Goal: Task Accomplishment & Management: Use online tool/utility

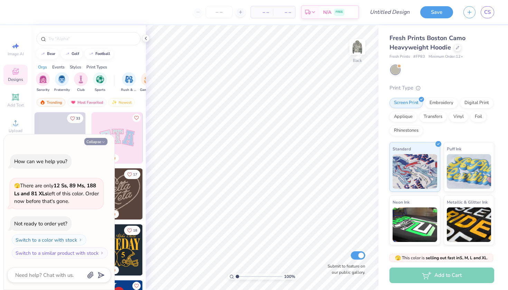
click at [102, 141] on icon "button" at bounding box center [103, 142] width 4 height 4
type textarea "x"
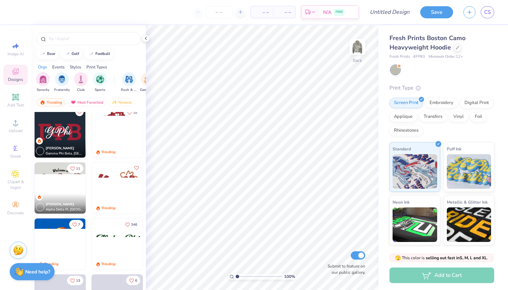
scroll to position [379, 0]
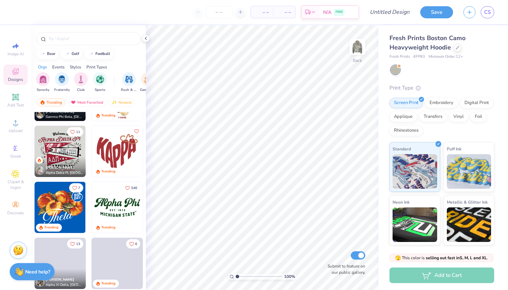
click at [71, 150] on img at bounding box center [60, 151] width 51 height 51
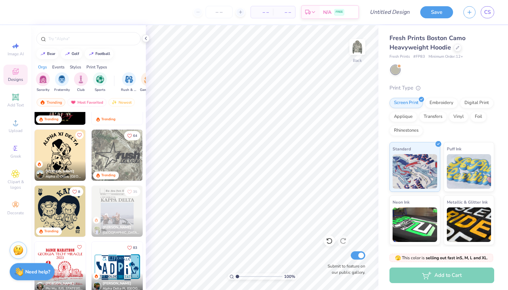
scroll to position [1162, 0]
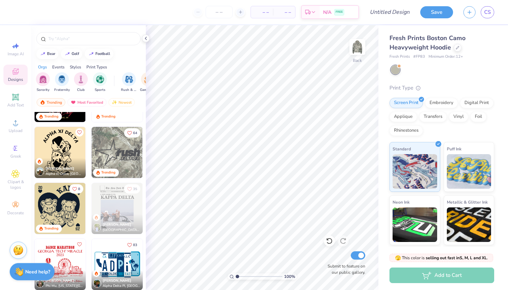
click at [119, 148] on img at bounding box center [117, 152] width 51 height 51
type input "1.01"
type input "1.06"
type input "7.42"
type input "4.50"
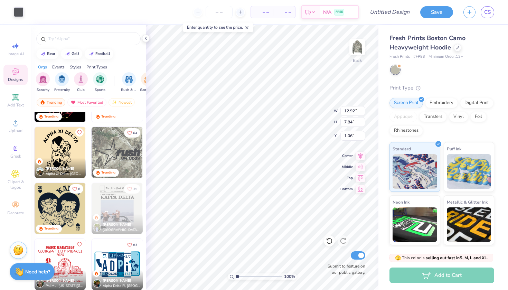
type input "4.39"
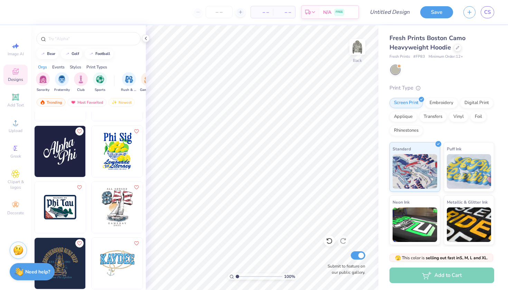
scroll to position [5705, 0]
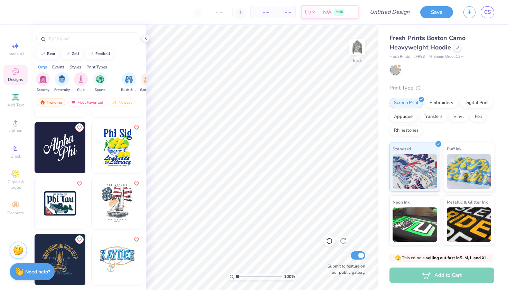
click at [70, 153] on img at bounding box center [60, 147] width 51 height 51
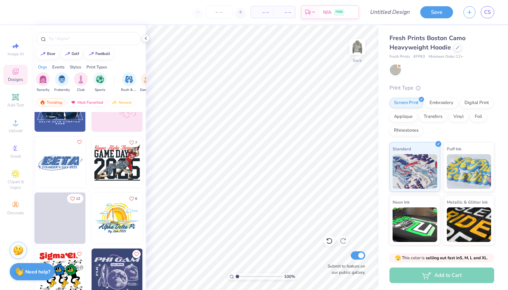
scroll to position [10514, 0]
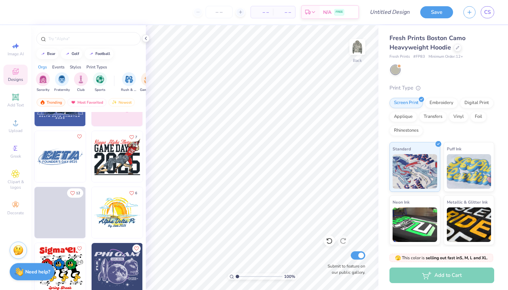
click at [116, 162] on img at bounding box center [117, 156] width 51 height 51
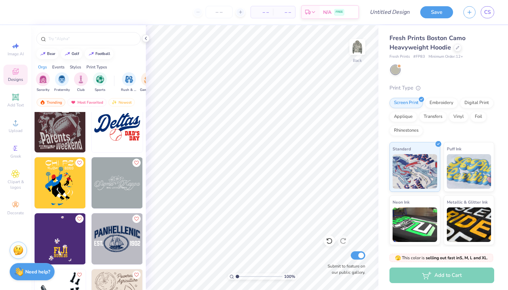
scroll to position [10767, 0]
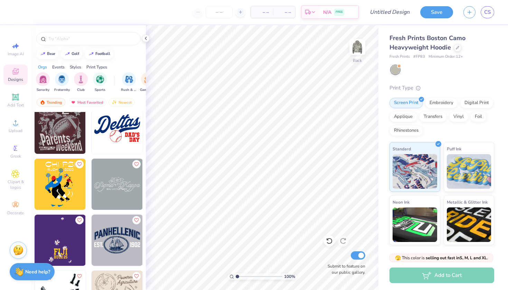
click at [68, 133] on img at bounding box center [60, 128] width 51 height 51
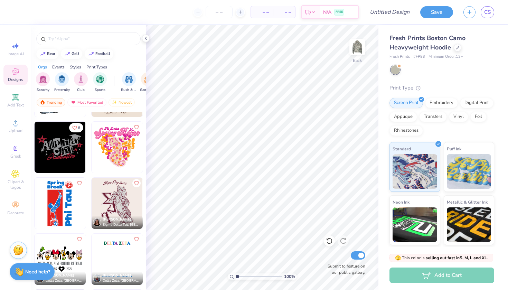
scroll to position [10976, 0]
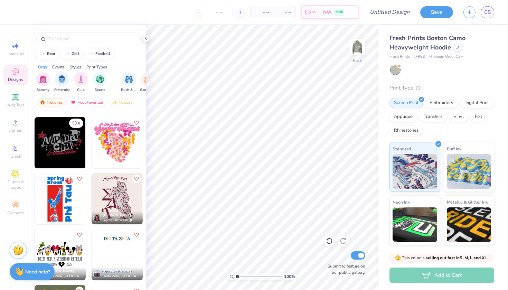
click at [66, 151] on img at bounding box center [60, 142] width 51 height 51
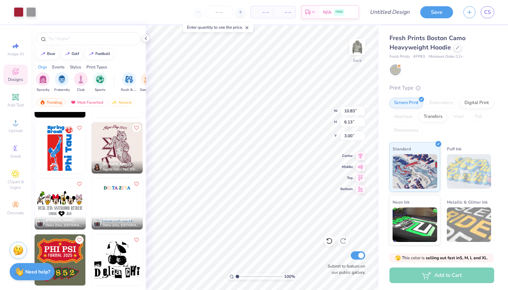
scroll to position [11035, 0]
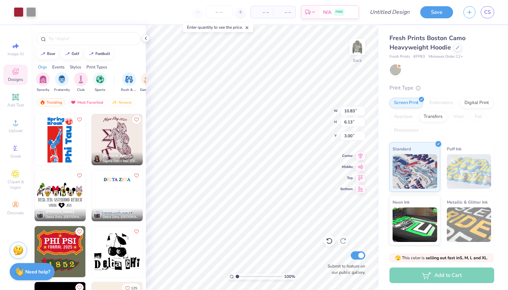
type input "5.15"
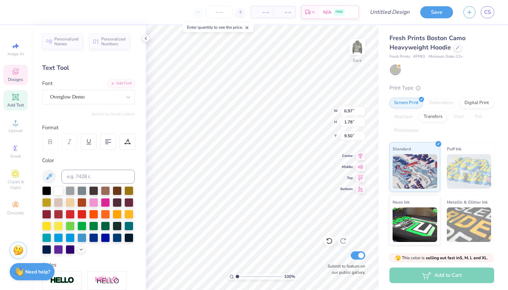
type input "8.79"
type input "3.10"
type input "5.80"
click at [60, 192] on div at bounding box center [58, 190] width 9 height 9
click at [59, 192] on div at bounding box center [58, 190] width 9 height 9
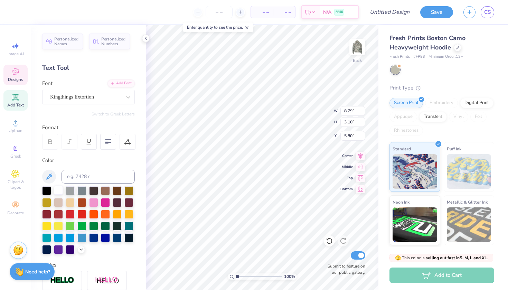
type input "5.02"
type input "3.02"
type input "7.44"
click at [57, 192] on div at bounding box center [58, 190] width 9 height 9
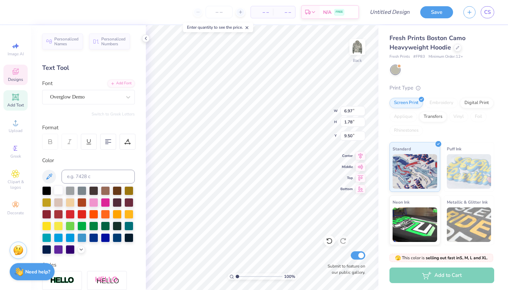
type input "8.79"
type input "3.10"
type input "5.82"
click at [79, 43] on span "Personalized Names" at bounding box center [66, 41] width 25 height 10
type input "12.43"
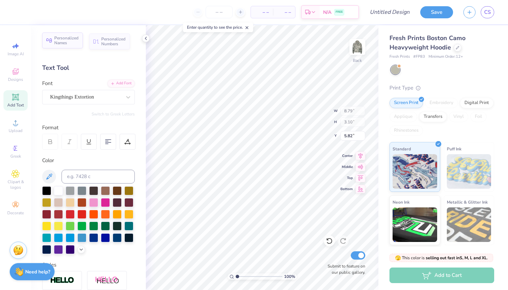
type input "2.00"
type input "5.38"
type input "6.97"
type input "1.78"
type input "9.50"
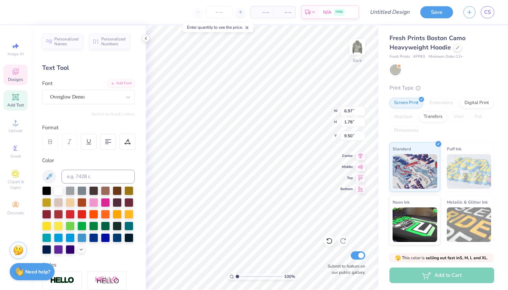
type input "12.43"
type input "2.00"
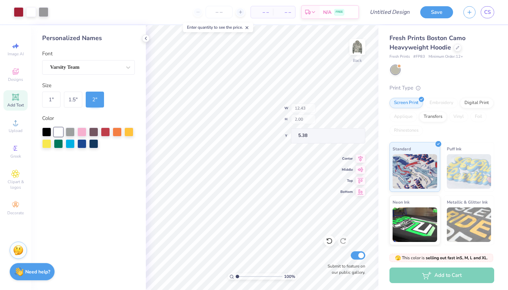
type input "3.00"
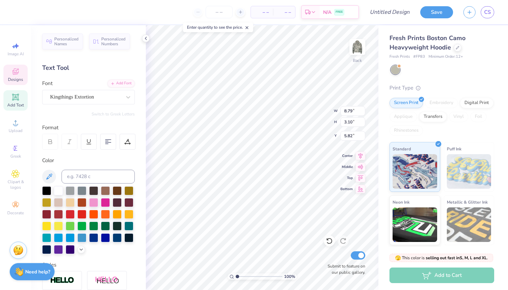
type input "5.02"
type input "3.02"
type input "6.38"
type input "12.43"
type input "2.00"
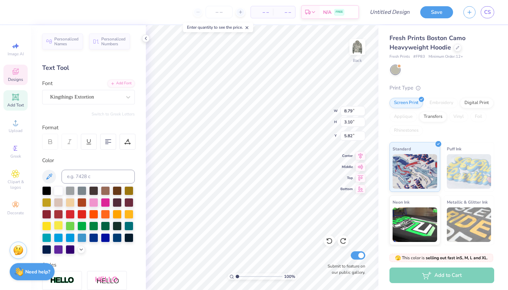
type input "3.00"
type textarea "alpha"
type input "6.97"
type input "1.78"
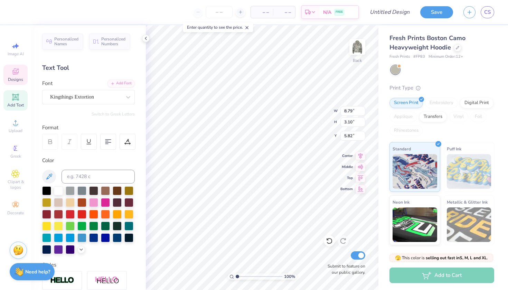
type input "9.50"
type input "5.02"
type input "3.02"
type input "7.44"
type input "2.31"
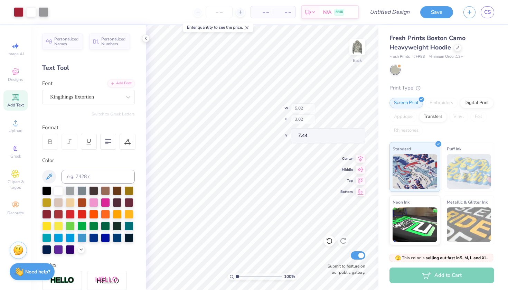
type input "2.01"
type input "5.32"
click at [488, 12] on span "CS" at bounding box center [488, 12] width 7 height 8
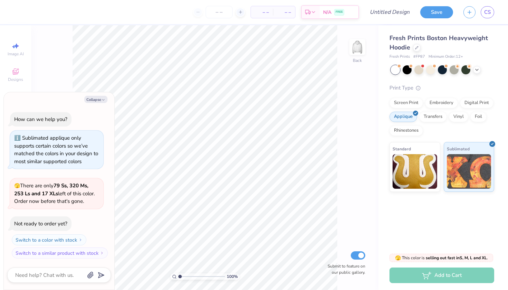
type textarea "x"
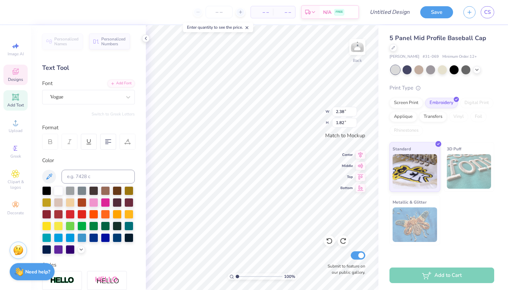
type textarea "ak"
type input "2.08"
type input "2.01"
type textarea "psi"
click at [410, 72] on div at bounding box center [407, 69] width 9 height 9
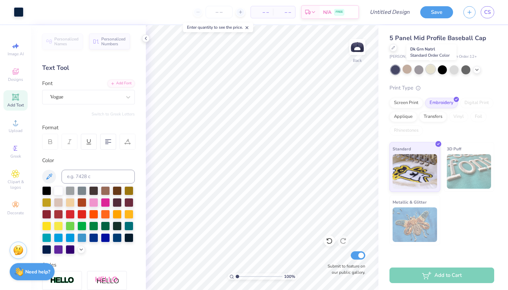
click at [429, 71] on div at bounding box center [430, 69] width 9 height 9
click at [454, 70] on div at bounding box center [454, 69] width 9 height 9
click at [470, 71] on div at bounding box center [466, 69] width 9 height 9
click at [405, 71] on div at bounding box center [407, 69] width 9 height 9
click at [420, 72] on div at bounding box center [419, 69] width 9 height 9
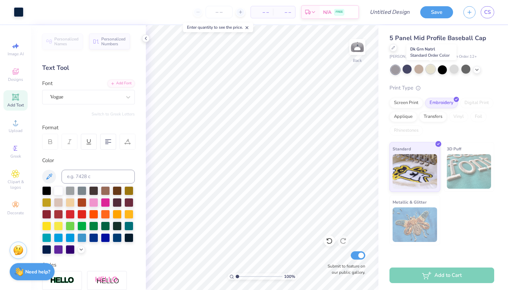
click at [432, 72] on div at bounding box center [430, 69] width 9 height 9
click at [478, 70] on icon at bounding box center [477, 69] width 6 height 6
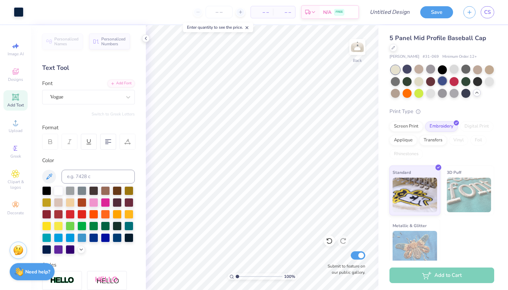
click at [443, 80] on div at bounding box center [442, 80] width 9 height 9
click at [491, 81] on div at bounding box center [489, 80] width 9 height 9
click at [439, 93] on div at bounding box center [442, 92] width 9 height 9
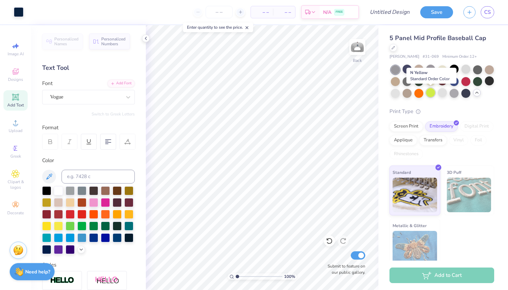
click at [430, 92] on div at bounding box center [430, 92] width 9 height 9
click at [411, 93] on div at bounding box center [407, 92] width 9 height 9
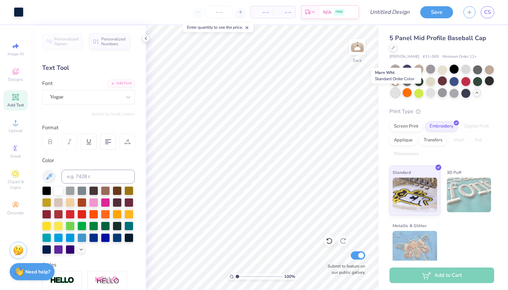
click at [395, 93] on div at bounding box center [395, 92] width 9 height 9
click at [394, 84] on div at bounding box center [395, 80] width 9 height 9
click at [409, 83] on div at bounding box center [407, 80] width 9 height 9
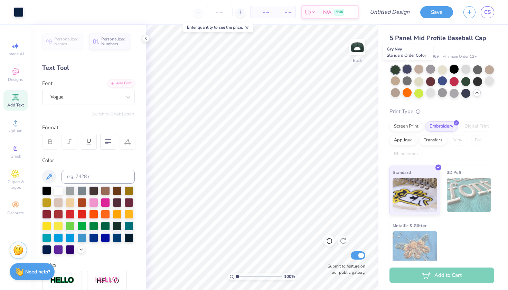
click at [409, 70] on div at bounding box center [407, 69] width 9 height 9
click at [420, 70] on div at bounding box center [419, 69] width 9 height 9
click at [433, 70] on div at bounding box center [430, 69] width 9 height 9
click at [441, 70] on div at bounding box center [442, 69] width 9 height 9
click at [449, 73] on div at bounding box center [442, 81] width 103 height 33
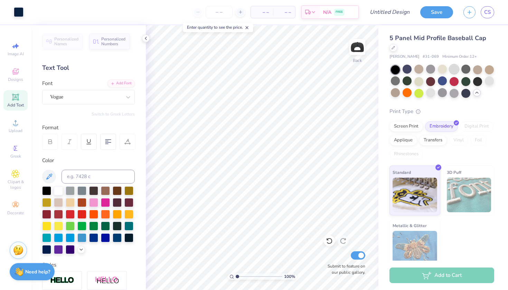
click at [451, 73] on div at bounding box center [454, 69] width 9 height 9
click at [445, 72] on div at bounding box center [442, 69] width 9 height 9
click at [451, 84] on div at bounding box center [454, 80] width 9 height 9
click at [446, 83] on div at bounding box center [442, 80] width 9 height 9
click at [434, 81] on div at bounding box center [430, 80] width 9 height 9
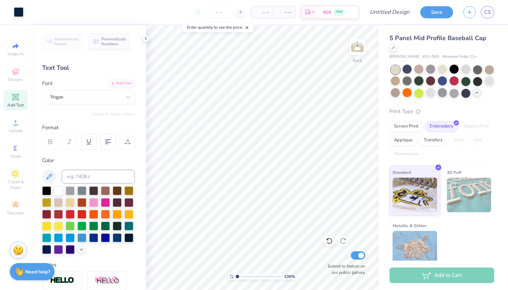
click at [421, 81] on div at bounding box center [419, 80] width 9 height 9
click at [465, 97] on div at bounding box center [466, 92] width 9 height 9
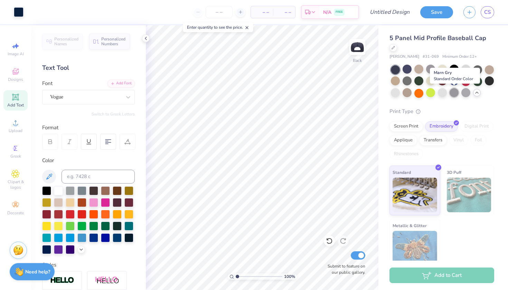
click at [454, 93] on div at bounding box center [454, 92] width 9 height 9
click at [463, 71] on div at bounding box center [466, 69] width 9 height 9
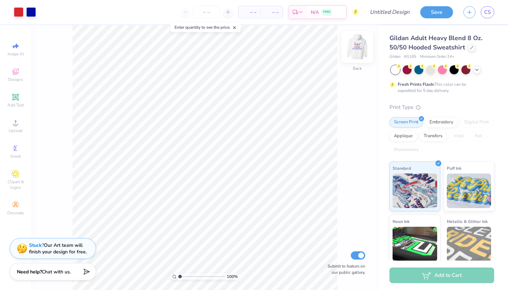
click at [357, 49] on img at bounding box center [358, 47] width 28 height 28
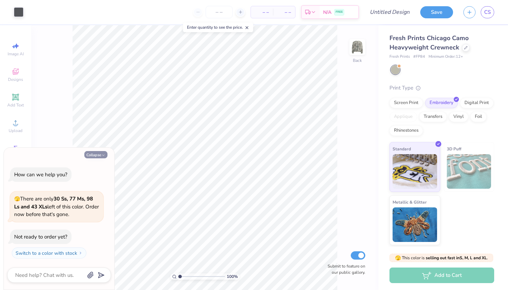
click at [96, 155] on button "Collapse" at bounding box center [95, 154] width 23 height 7
type textarea "x"
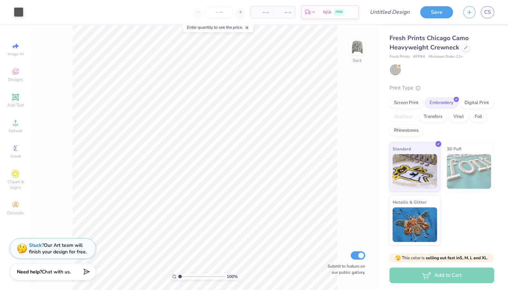
click at [461, 168] on img at bounding box center [469, 171] width 45 height 35
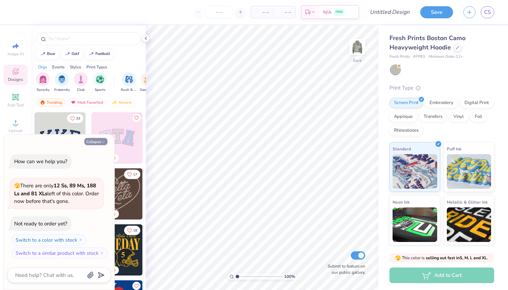
click at [100, 141] on button "Collapse" at bounding box center [95, 141] width 23 height 7
type textarea "x"
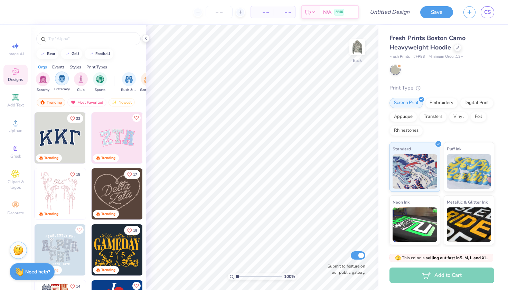
click at [62, 81] on img "filter for Fraternity" at bounding box center [62, 79] width 8 height 8
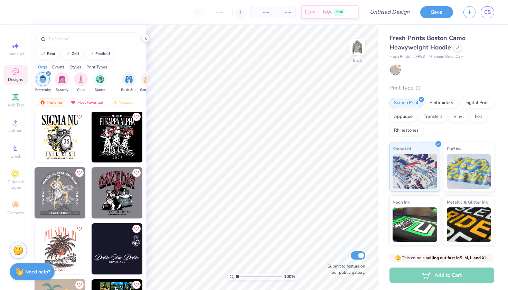
scroll to position [1694, 0]
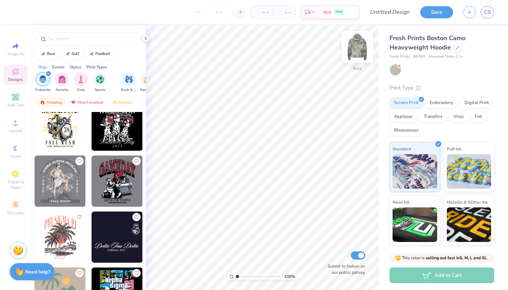
click at [354, 49] on img at bounding box center [358, 47] width 28 height 28
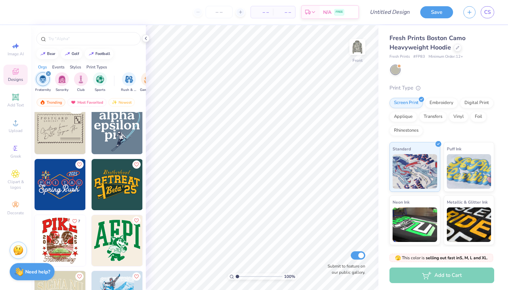
scroll to position [3316, 0]
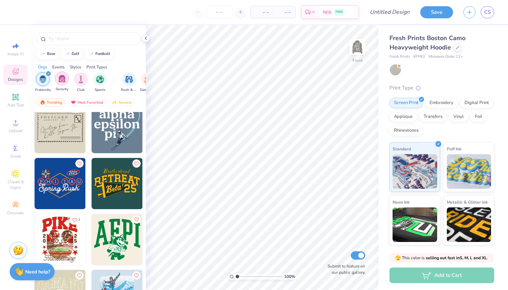
click at [59, 80] on img "filter for Sorority" at bounding box center [62, 79] width 8 height 8
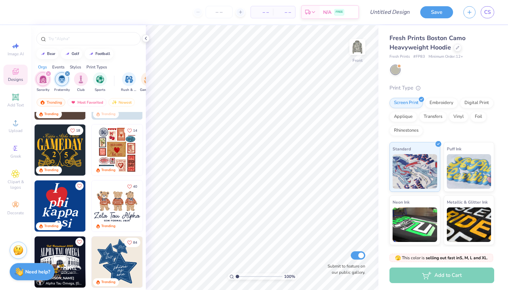
scroll to position [125, 0]
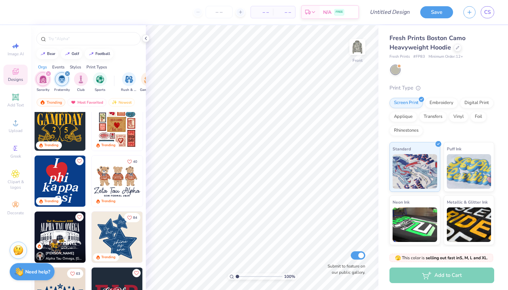
click at [114, 178] on img at bounding box center [117, 181] width 51 height 51
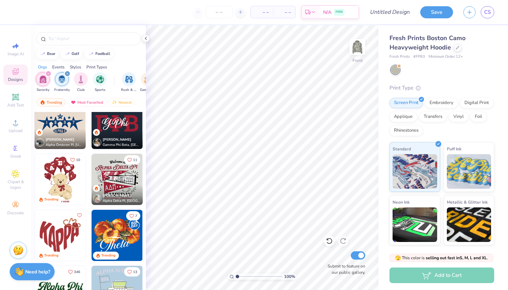
scroll to position [297, 0]
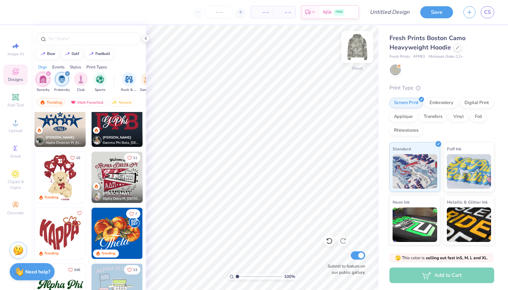
click at [358, 47] on img at bounding box center [358, 47] width 28 height 28
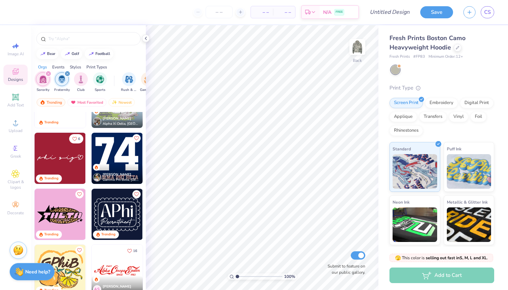
scroll to position [493, 0]
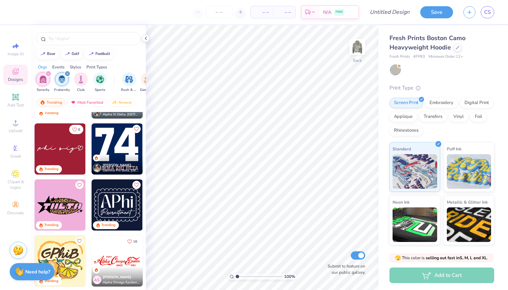
click at [121, 139] on img at bounding box center [117, 148] width 51 height 51
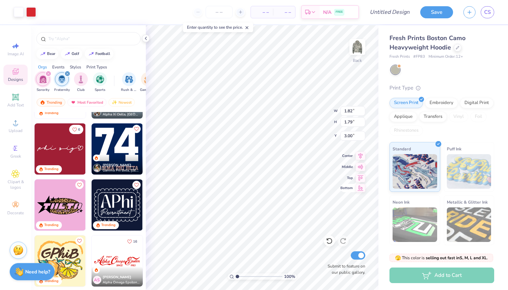
click at [343, 190] on div "100 % Back W 1.82 1.82 " H 1.79 1.79 " Y 3.00 3.00 " Center Middle Top Bottom S…" at bounding box center [262, 157] width 233 height 265
type input "8.18"
type input "8.08"
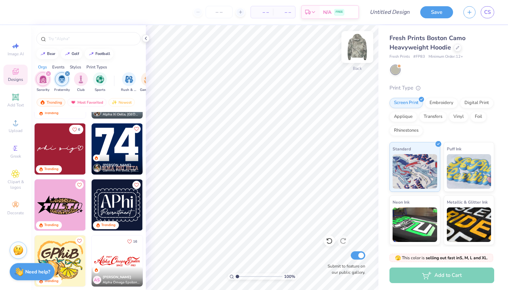
click at [360, 47] on img at bounding box center [358, 47] width 28 height 28
click at [134, 150] on img at bounding box center [117, 148] width 51 height 51
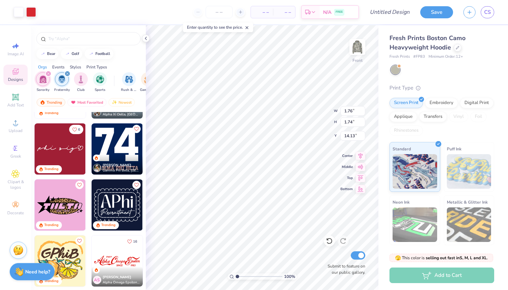
type input "9.24"
type input "9.12"
type input "6.50"
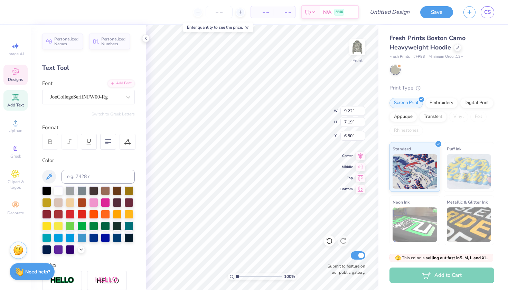
type textarea "1904"
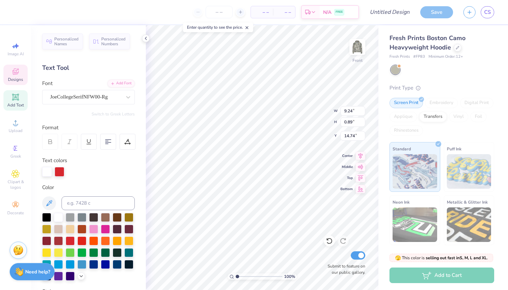
scroll to position [0, 2]
type textarea "alpha kappa psi"
click at [59, 214] on div at bounding box center [58, 216] width 9 height 9
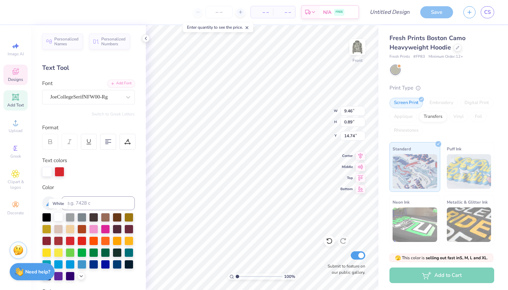
click at [59, 218] on div at bounding box center [58, 216] width 9 height 9
click at [58, 172] on div at bounding box center [60, 172] width 10 height 10
click at [81, 219] on div at bounding box center [81, 216] width 9 height 9
click at [62, 217] on div at bounding box center [58, 216] width 9 height 9
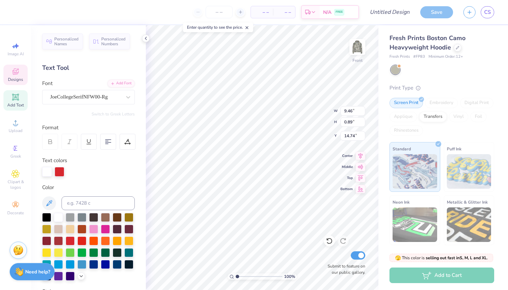
click at [62, 170] on div at bounding box center [60, 172] width 10 height 10
click at [59, 169] on div at bounding box center [60, 172] width 10 height 10
click at [62, 169] on div at bounding box center [60, 172] width 10 height 10
click at [51, 171] on div at bounding box center [47, 172] width 10 height 10
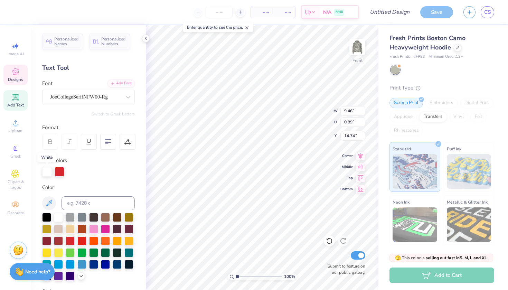
click at [49, 171] on div at bounding box center [47, 172] width 10 height 10
click at [60, 220] on div at bounding box center [58, 216] width 9 height 9
click at [108, 260] on div at bounding box center [105, 263] width 9 height 9
click at [58, 217] on div at bounding box center [58, 216] width 9 height 9
click at [63, 174] on div at bounding box center [60, 172] width 10 height 10
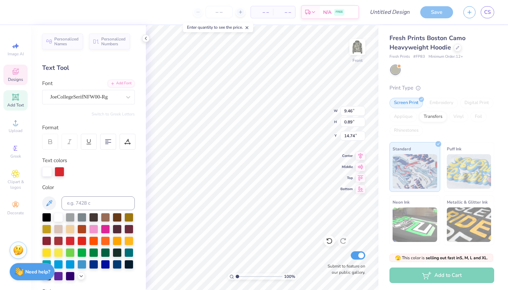
click at [48, 170] on div at bounding box center [47, 172] width 10 height 10
click at [55, 157] on label "Text colors" at bounding box center [54, 161] width 25 height 8
click at [61, 167] on div at bounding box center [60, 172] width 10 height 10
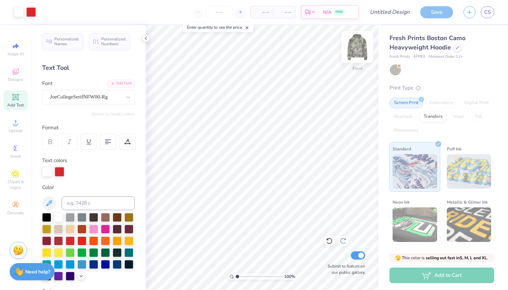
click at [362, 45] on img at bounding box center [358, 47] width 28 height 28
click at [356, 52] on img at bounding box center [358, 47] width 28 height 28
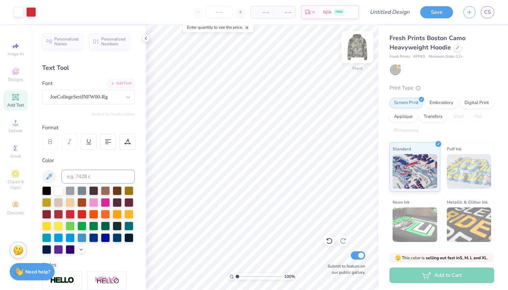
click at [359, 48] on img at bounding box center [358, 47] width 28 height 28
click at [18, 74] on icon at bounding box center [15, 71] width 8 height 8
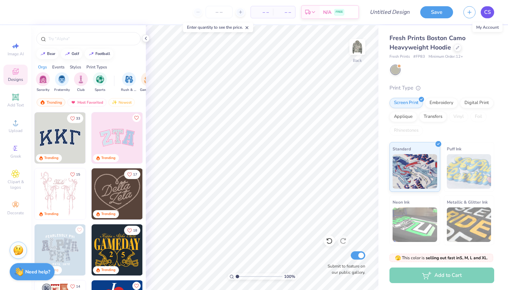
click at [488, 15] on span "CS" at bounding box center [488, 12] width 7 height 8
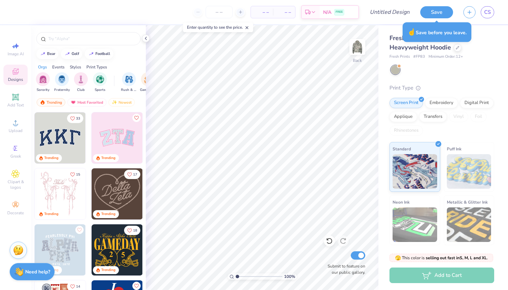
type textarea "x"
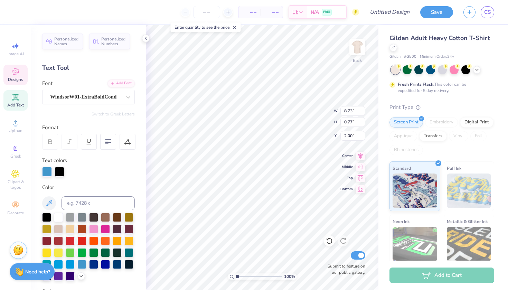
type textarea "a"
type textarea "Alpha Kappa Psi"
type input "9.93"
type input "3.16"
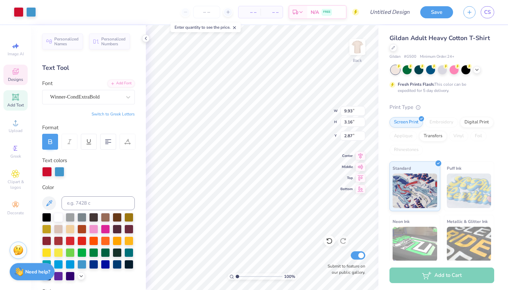
type input "2.87"
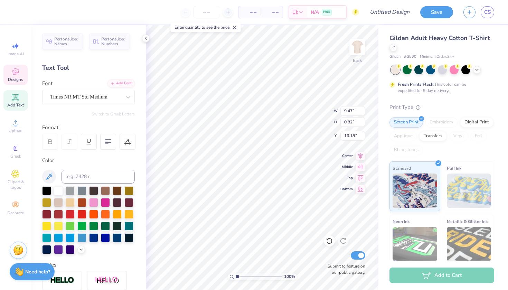
type input "2.55"
type input "2.96"
type input "10.22"
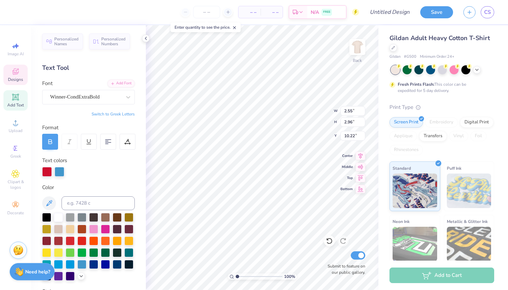
type textarea "19"
type input "3.05"
type input "2.95"
type input "10.11"
type textarea "04"
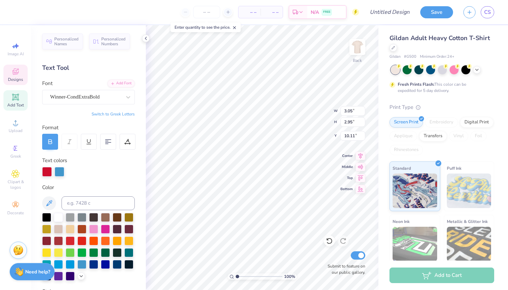
type input "1.48"
type input "0.88"
type input "9.37"
type textarea "aky"
click at [140, 207] on div "Personalized Names Personalized Numbers Text Tool Add Font Font Winner-CondExtr…" at bounding box center [88, 157] width 115 height 265
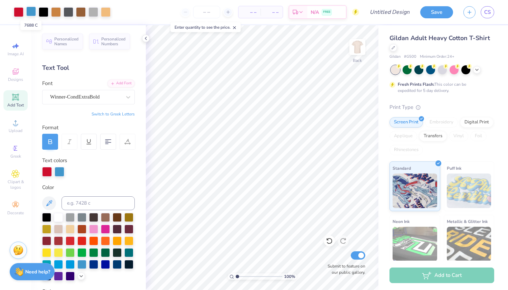
click at [33, 10] on div at bounding box center [31, 12] width 10 height 10
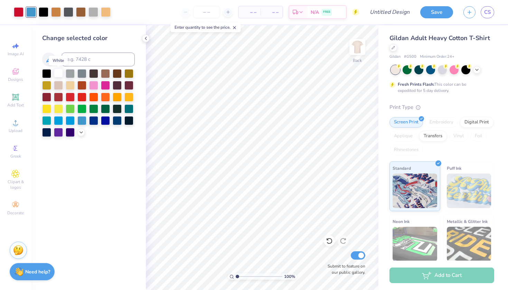
click at [63, 77] on div at bounding box center [58, 72] width 9 height 9
click at [60, 74] on div at bounding box center [58, 72] width 9 height 9
click at [74, 133] on div at bounding box center [70, 131] width 9 height 9
click at [95, 120] on div at bounding box center [93, 120] width 9 height 9
click at [117, 122] on div at bounding box center [117, 120] width 9 height 9
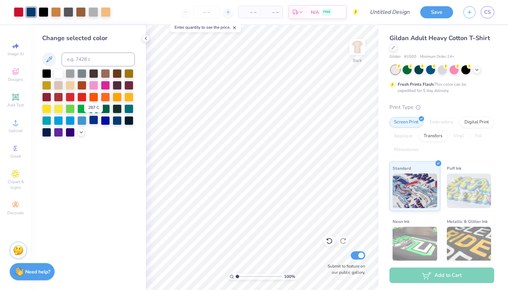
click at [93, 121] on div at bounding box center [93, 120] width 9 height 9
click at [22, 9] on div at bounding box center [19, 12] width 10 height 10
click at [60, 75] on div at bounding box center [58, 72] width 9 height 9
click at [85, 101] on div at bounding box center [81, 96] width 9 height 9
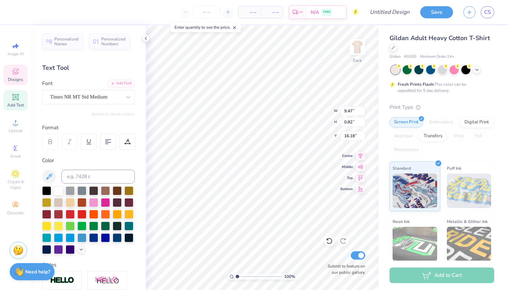
scroll to position [0, 2]
type textarea "Univeristy of Missouri"
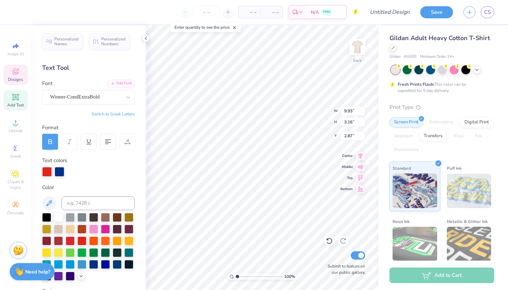
scroll to position [0, 1]
type textarea "established"
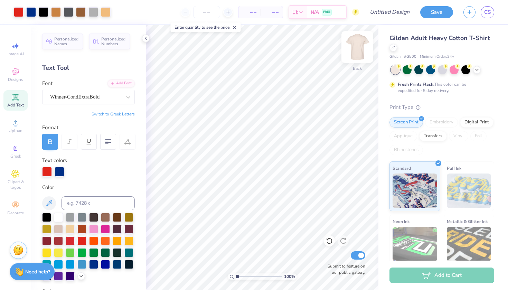
click at [355, 51] on img at bounding box center [358, 47] width 28 height 28
click at [357, 51] on img at bounding box center [358, 47] width 28 height 28
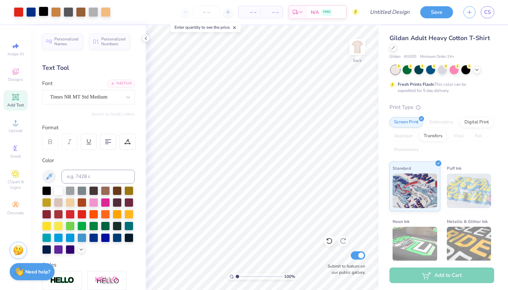
click at [45, 11] on div at bounding box center [44, 12] width 10 height 10
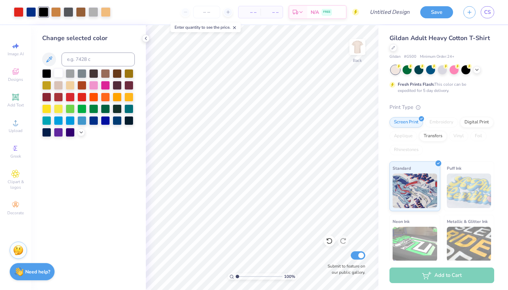
click at [58, 75] on div at bounding box center [58, 72] width 9 height 9
click at [45, 77] on div at bounding box center [46, 72] width 9 height 9
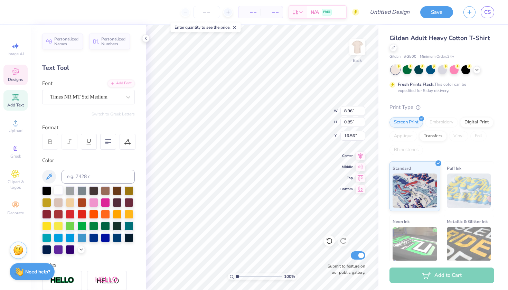
click at [57, 190] on div at bounding box center [58, 190] width 9 height 9
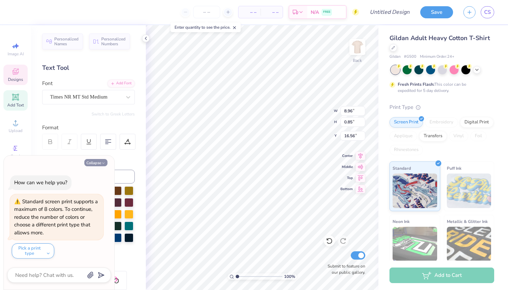
click at [100, 161] on button "Collapse" at bounding box center [95, 162] width 23 height 7
type textarea "x"
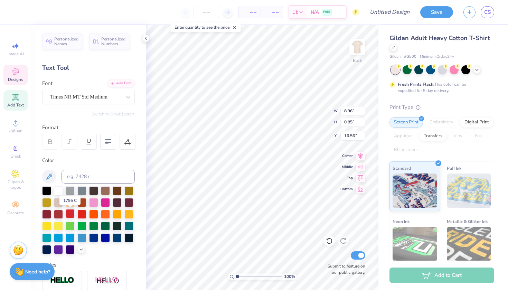
click at [70, 213] on div at bounding box center [70, 213] width 9 height 9
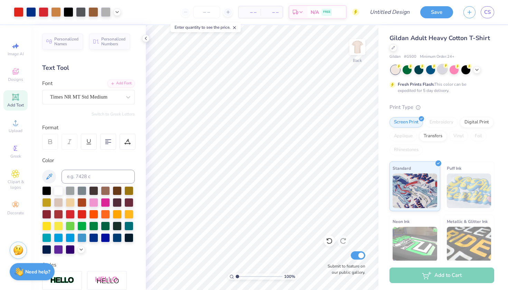
click at [447, 68] on div at bounding box center [442, 69] width 9 height 9
click at [396, 72] on div at bounding box center [395, 69] width 9 height 9
click at [477, 71] on icon at bounding box center [477, 69] width 6 height 6
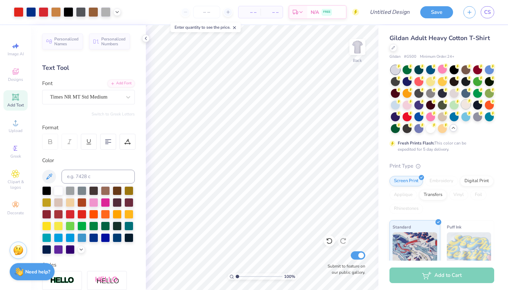
click at [467, 105] on div at bounding box center [466, 104] width 9 height 9
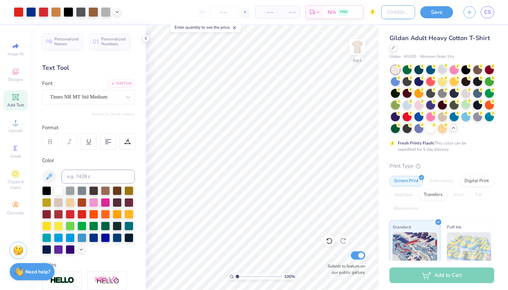
click at [387, 15] on input "Design Title" at bounding box center [398, 12] width 34 height 14
type input "A"
type input "M"
type input "Unisex design"
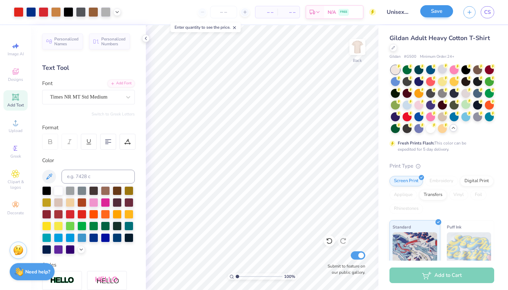
click at [449, 9] on button "Save" at bounding box center [437, 11] width 33 height 12
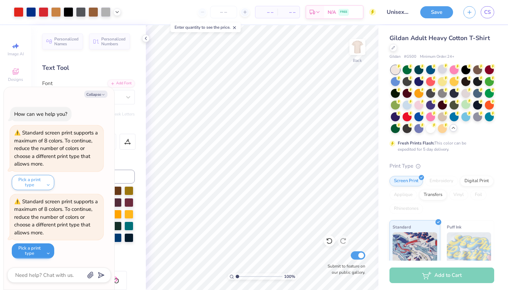
click at [40, 254] on button "Pick a print type" at bounding box center [33, 250] width 43 height 15
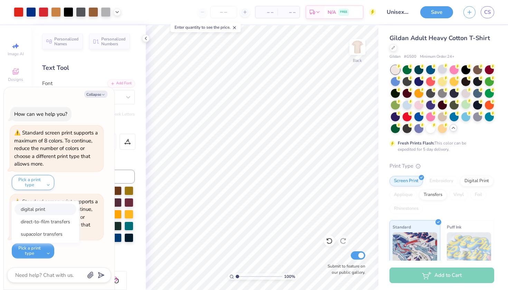
click at [46, 210] on button "digital print" at bounding box center [46, 209] width 62 height 11
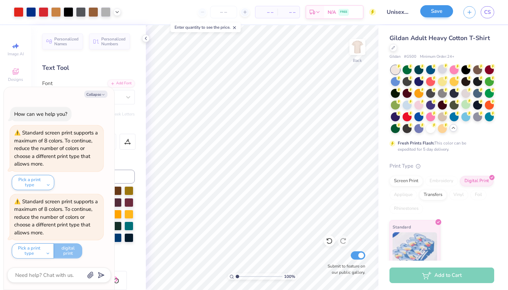
click at [436, 11] on button "Save" at bounding box center [437, 11] width 33 height 12
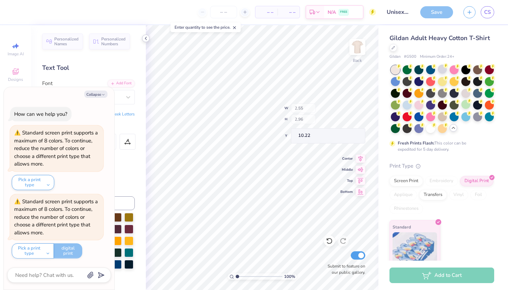
click at [147, 39] on icon at bounding box center [146, 39] width 6 height 6
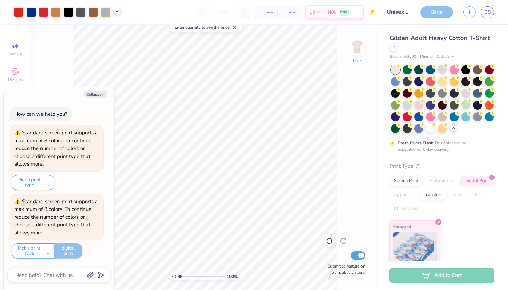
click at [116, 12] on icon at bounding box center [117, 12] width 6 height 6
click at [43, 12] on div at bounding box center [44, 12] width 10 height 10
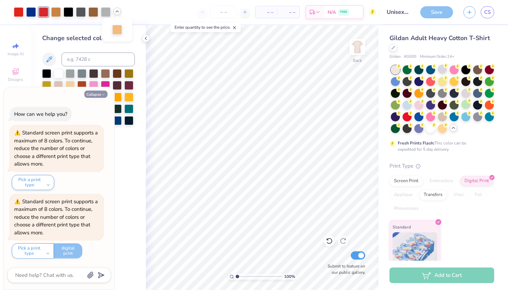
click at [98, 96] on button "Collapse" at bounding box center [95, 94] width 23 height 7
type textarea "x"
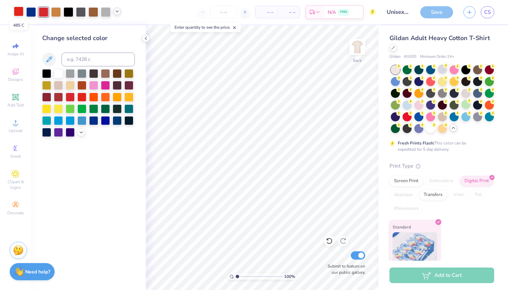
click at [19, 13] on div at bounding box center [19, 12] width 10 height 10
click at [48, 13] on div at bounding box center [44, 12] width 10 height 10
click at [81, 96] on div at bounding box center [81, 96] width 9 height 9
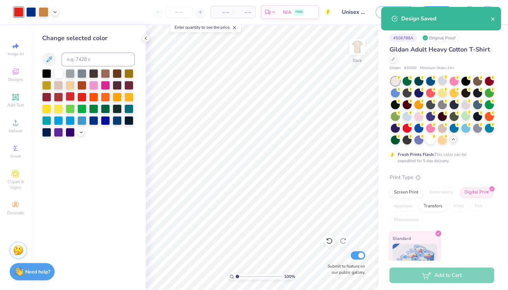
click at [70, 98] on div at bounding box center [70, 96] width 9 height 9
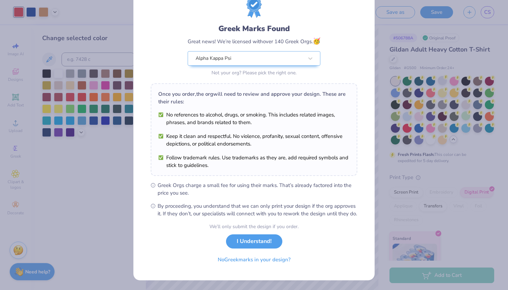
scroll to position [32, 0]
click at [261, 242] on button "I Understand!" at bounding box center [254, 240] width 56 height 14
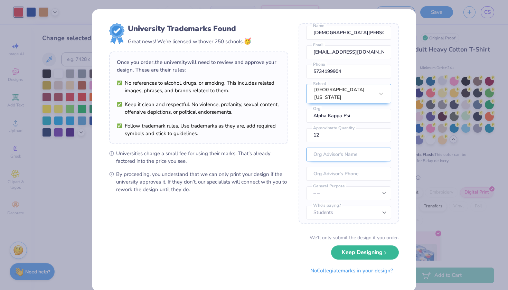
scroll to position [26, 0]
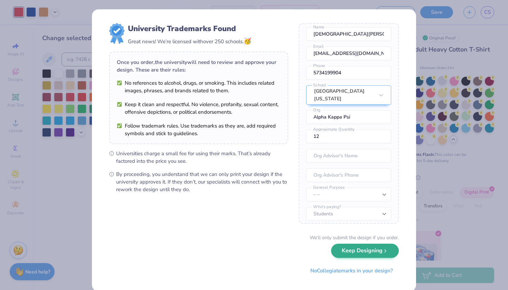
click at [352, 252] on button "Keep Designing" at bounding box center [365, 251] width 68 height 14
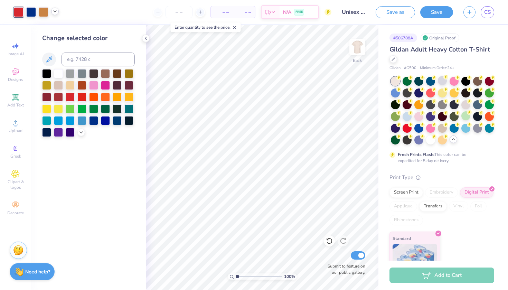
click at [57, 9] on icon at bounding box center [55, 12] width 6 height 6
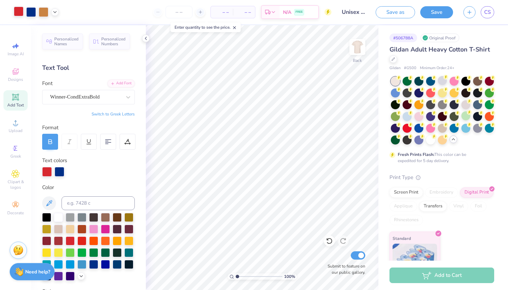
click at [18, 15] on div at bounding box center [19, 12] width 10 height 10
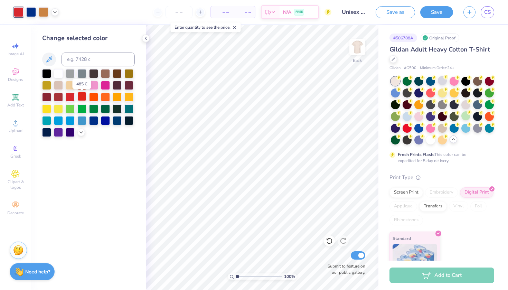
click at [82, 98] on div at bounding box center [81, 96] width 9 height 9
click at [70, 98] on div at bounding box center [70, 96] width 9 height 9
click at [70, 97] on div at bounding box center [70, 96] width 9 height 9
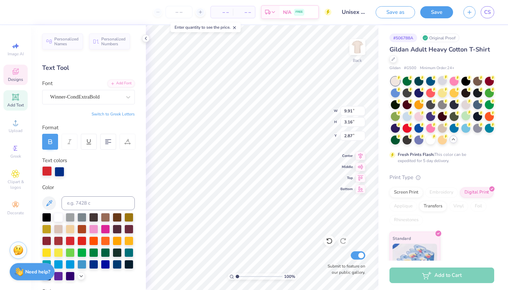
click at [46, 168] on div at bounding box center [47, 171] width 10 height 10
click at [74, 239] on div at bounding box center [70, 240] width 9 height 9
click at [72, 239] on div at bounding box center [70, 240] width 9 height 9
click at [82, 240] on div at bounding box center [81, 240] width 9 height 9
click at [71, 239] on div at bounding box center [70, 240] width 9 height 9
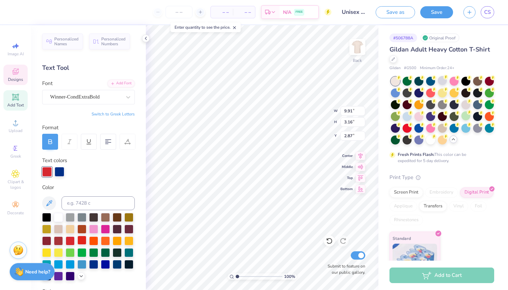
click at [83, 239] on div at bounding box center [81, 240] width 9 height 9
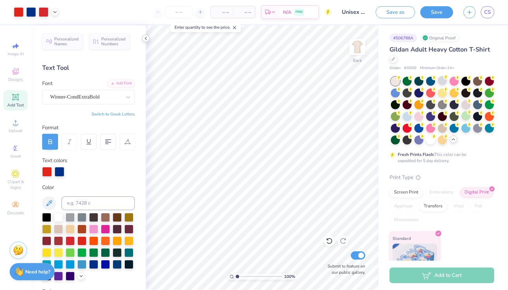
click at [147, 38] on icon at bounding box center [146, 39] width 6 height 6
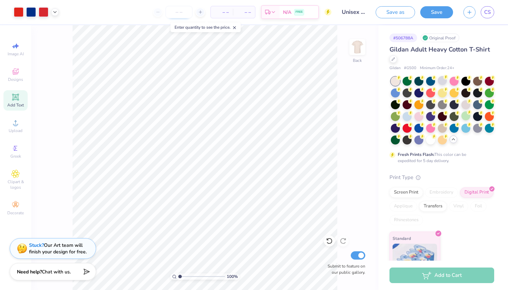
click at [187, 15] on input "number" at bounding box center [179, 12] width 27 height 12
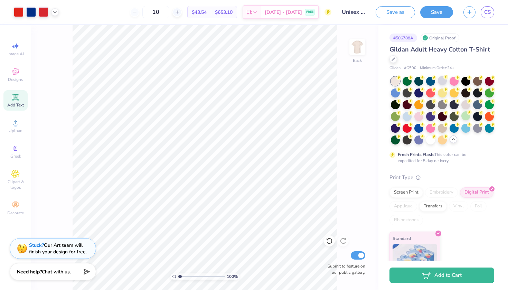
type input "1"
type input "3"
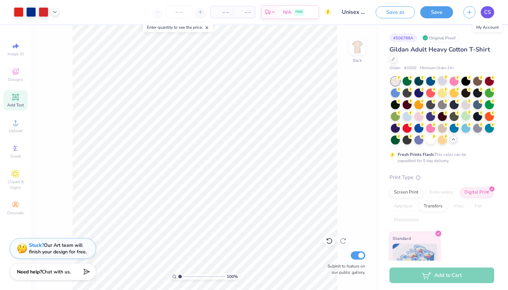
click at [488, 14] on span "CS" at bounding box center [488, 12] width 7 height 8
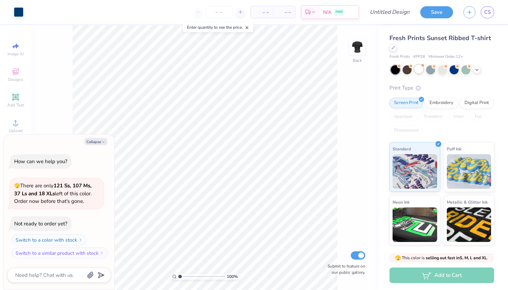
click at [419, 71] on div at bounding box center [419, 69] width 9 height 9
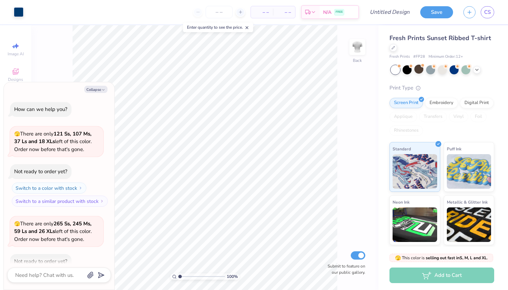
scroll to position [36, 0]
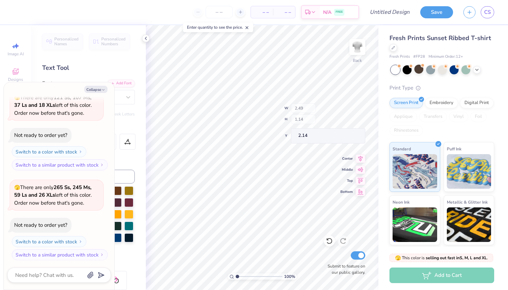
type textarea "x"
type input "3.51"
type input "1.27"
type input "2.00"
type textarea "x"
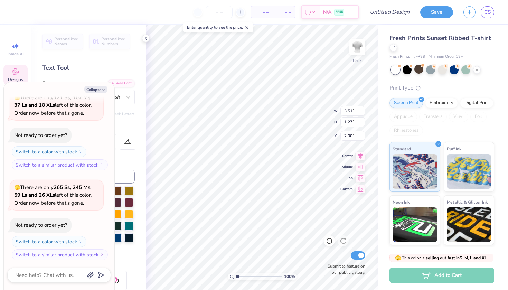
scroll to position [0, 0]
type textarea "Tari D"
type textarea "x"
type textarea "a D"
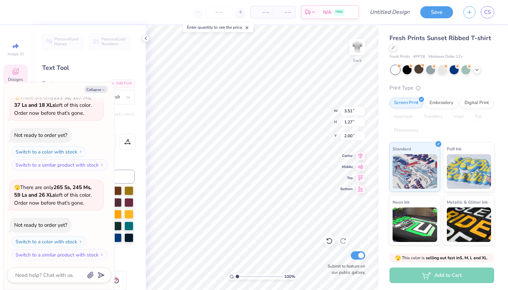
type textarea "x"
type textarea "al D"
type textarea "x"
type textarea "alp D"
type textarea "x"
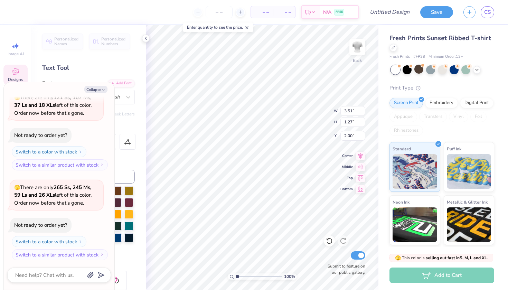
type textarea "al D"
type textarea "x"
type textarea "a D"
type textarea "x"
type textarea "D"
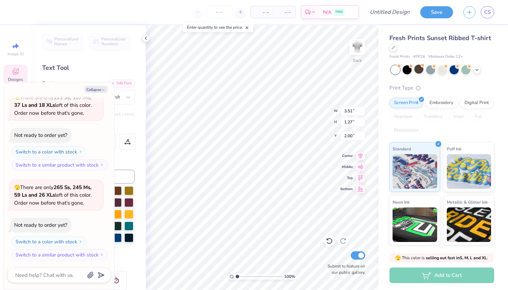
type textarea "x"
type textarea "A D"
type textarea "x"
type textarea "AL D"
type textarea "x"
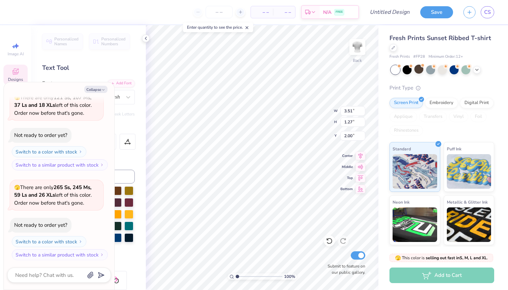
type textarea "ALP D"
type textarea "x"
type textarea "ALPH D"
type textarea "x"
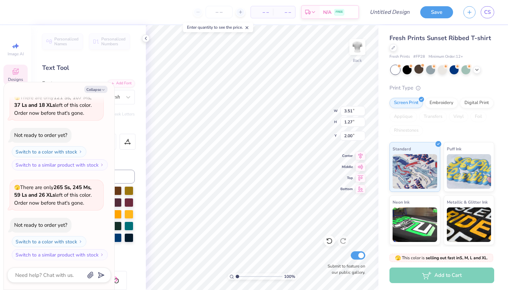
type textarea "ALPHA D"
type textarea "x"
type textarea "ALPH D"
type textarea "x"
type textarea "ALP D"
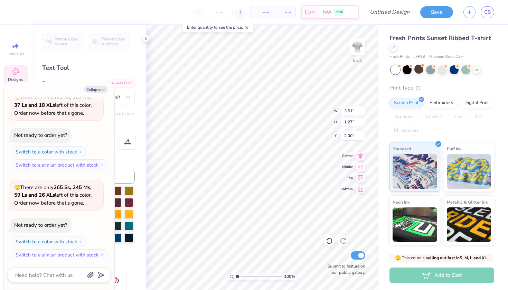
type textarea "x"
type textarea "AL D"
type textarea "x"
type textarea "A D"
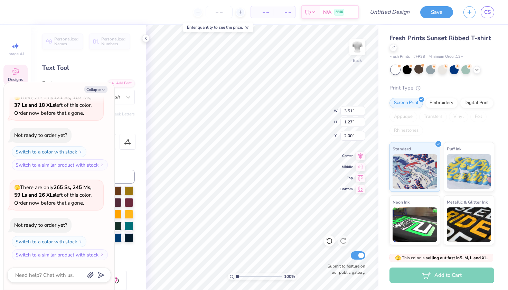
type textarea "x"
type textarea "Al D"
type textarea "x"
type textarea "Alp D"
type textarea "x"
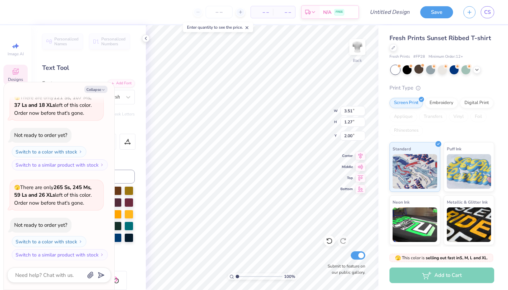
type textarea "Alph D"
type textarea "x"
type textarea "Alpha D"
type textarea "x"
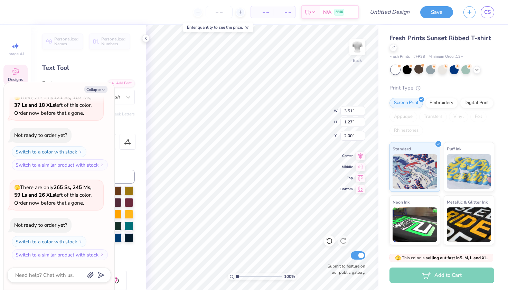
type input "2.49"
type input "1.14"
type input "2.14"
type textarea "x"
type textarea "k"
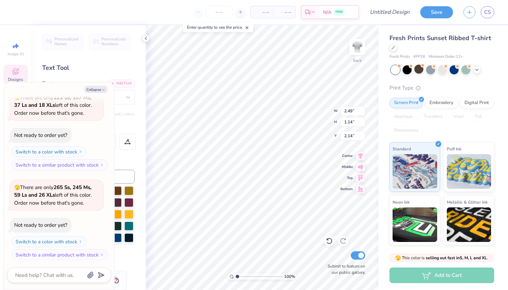
type textarea "x"
type textarea "ka"
type textarea "x"
type textarea "kap"
type textarea "x"
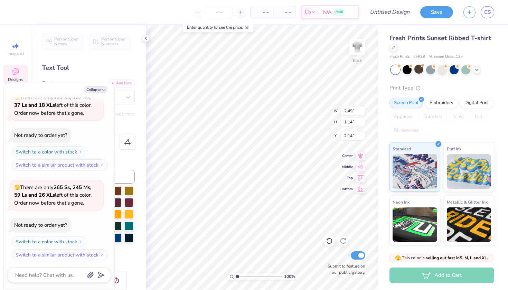
type textarea "[PERSON_NAME]"
type textarea "x"
type textarea "kap"
type textarea "x"
type textarea "ka"
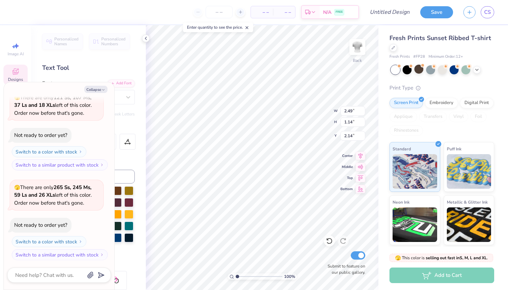
type textarea "x"
type textarea "k"
type textarea "x"
type input "5.50"
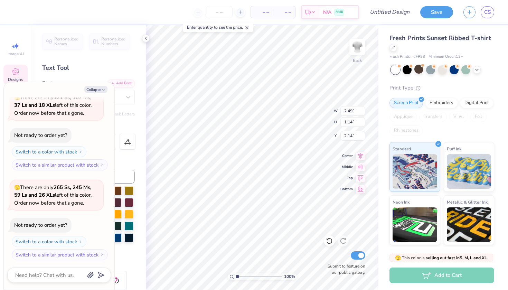
type input "1.39"
type input "1.94"
type textarea "x"
type textarea "Alpha"
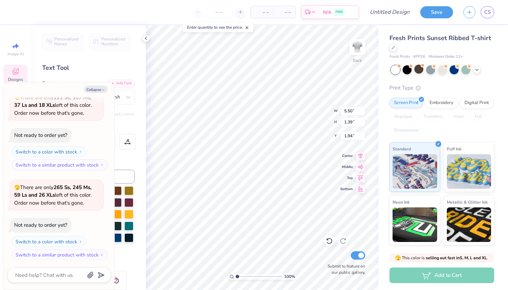
type textarea "x"
type textarea "Alpha k"
type textarea "x"
type textarea "Alpha ka"
type textarea "x"
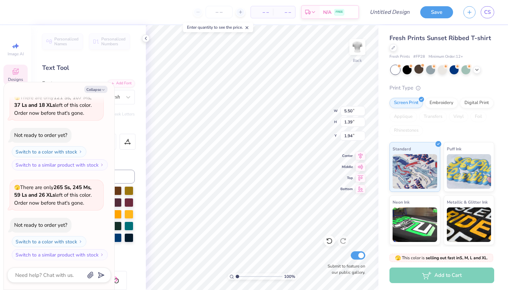
type textarea "Alpha kap"
type textarea "x"
type textarea "Alpha [PERSON_NAME]"
type textarea "x"
type textarea "Alpha kappa"
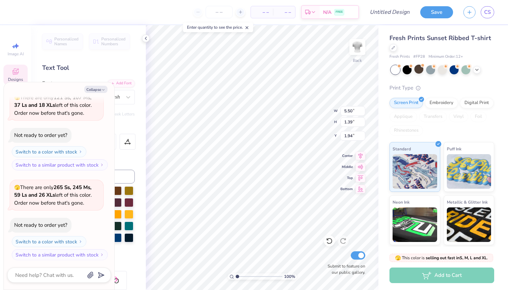
type textarea "x"
type textarea "Alpha kappa"
type textarea "x"
type textarea "Alpha kappa p"
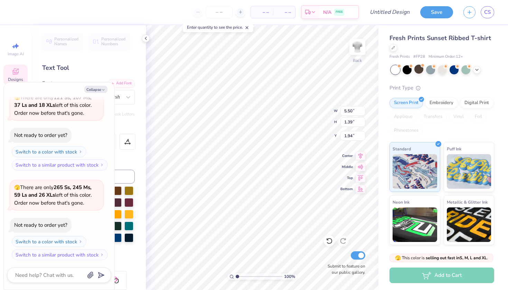
type textarea "x"
type textarea "Alpha kappa ps"
type textarea "x"
type textarea "Alpha kappa psi"
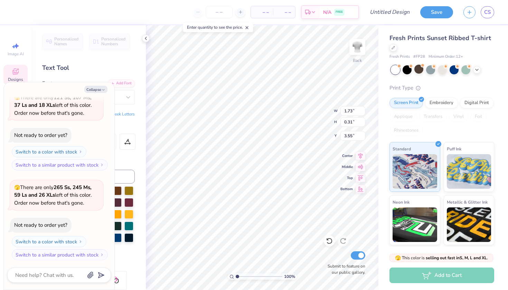
type textarea "x"
type textarea "est. 1"
type textarea "x"
type textarea "est. 19"
type textarea "x"
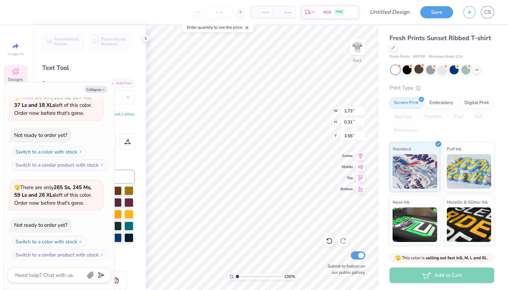
type textarea "est. 190"
type textarea "x"
type textarea "est. 1904"
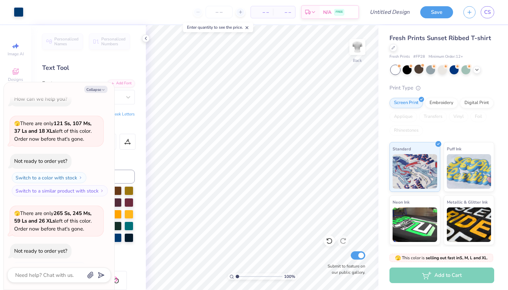
scroll to position [0, 0]
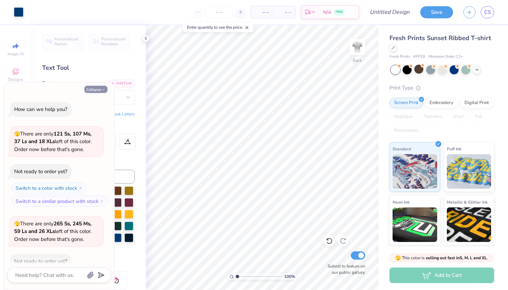
click at [99, 90] on button "Collapse" at bounding box center [95, 89] width 23 height 7
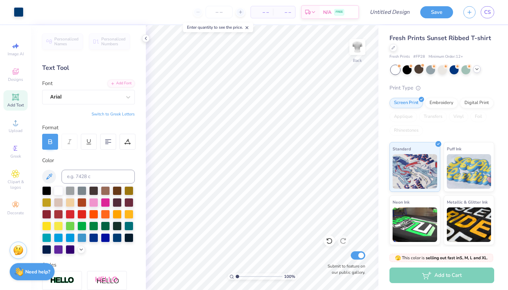
click at [477, 70] on icon at bounding box center [477, 69] width 6 height 6
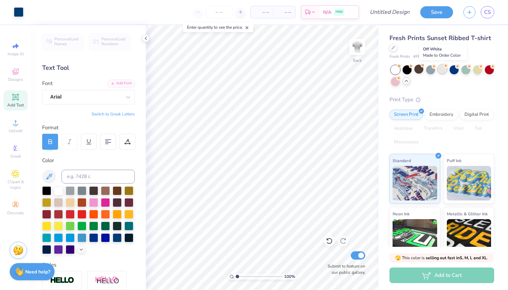
click at [446, 69] on div at bounding box center [442, 69] width 9 height 9
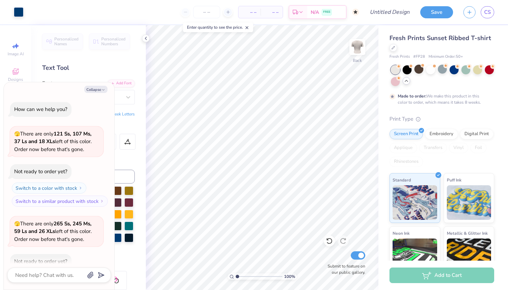
scroll to position [93, 0]
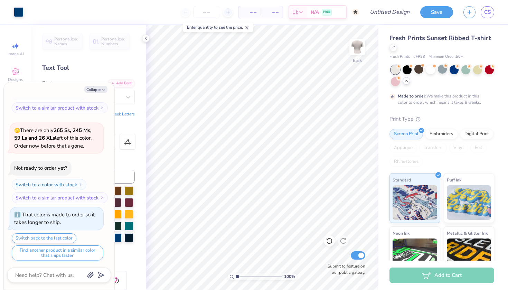
click at [395, 69] on div at bounding box center [395, 69] width 9 height 9
click at [395, 70] on div at bounding box center [395, 69] width 9 height 9
click at [436, 70] on div at bounding box center [442, 75] width 103 height 21
click at [434, 70] on div at bounding box center [430, 69] width 9 height 9
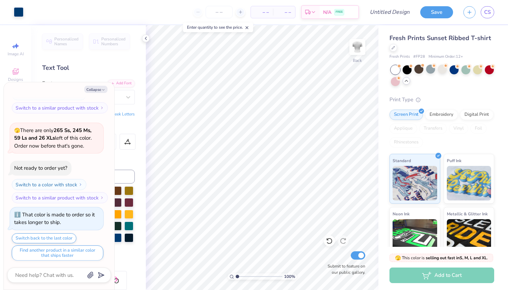
type textarea "x"
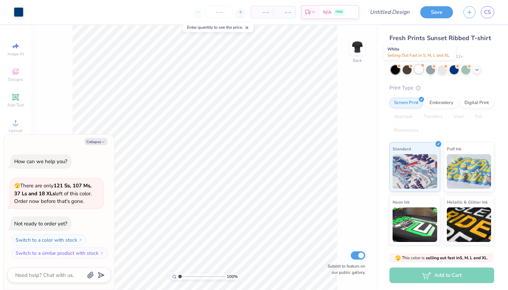
click at [332, 69] on div at bounding box center [419, 69] width 9 height 9
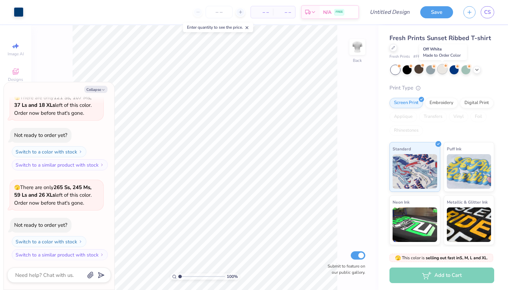
click at [332, 68] on div at bounding box center [442, 69] width 9 height 9
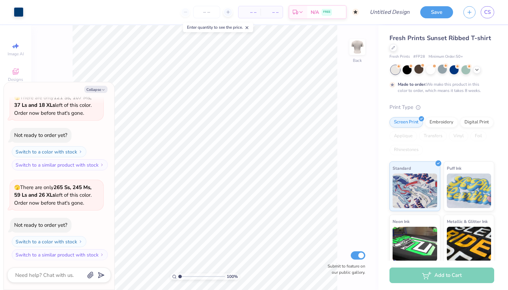
scroll to position [93, 0]
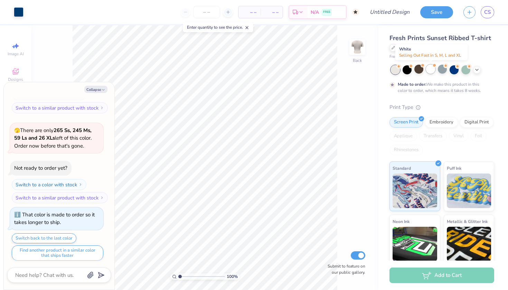
click at [332, 72] on div at bounding box center [430, 69] width 9 height 9
type textarea "x"
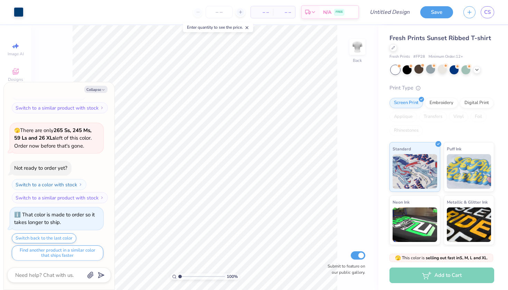
scroll to position [216, 0]
